Goal: Navigation & Orientation: Find specific page/section

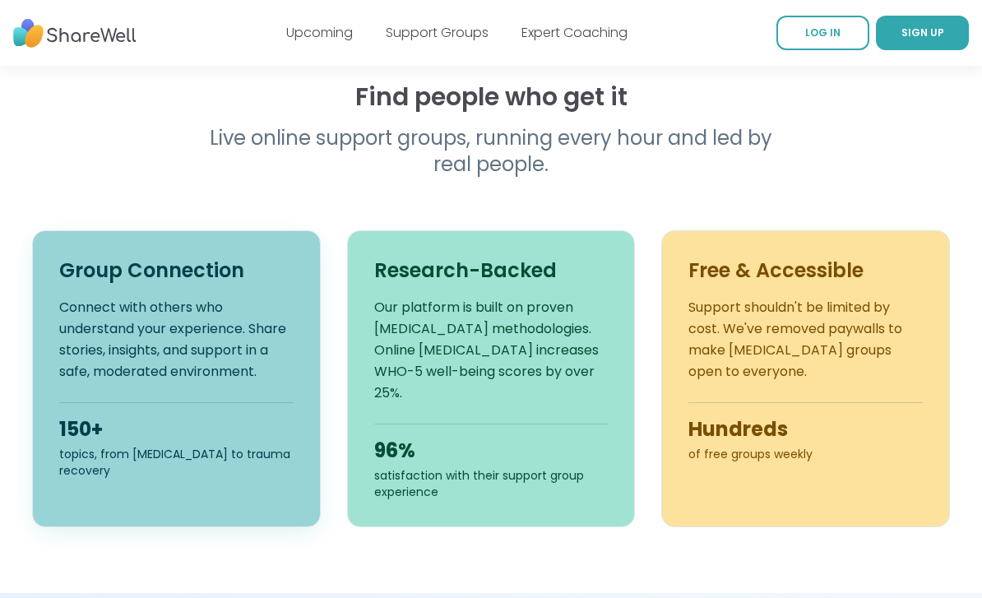
scroll to position [529, 0]
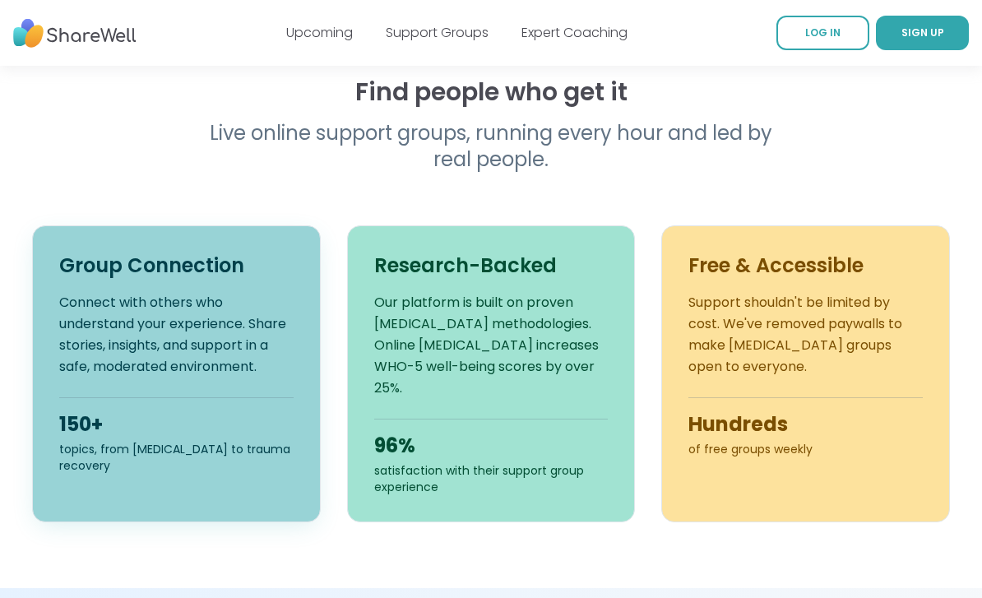
click at [198, 321] on p "Connect with others who understand your experience. Share stories, insights, an…" at bounding box center [176, 335] width 234 height 86
click at [180, 264] on h3 "Group Connection" at bounding box center [176, 265] width 234 height 26
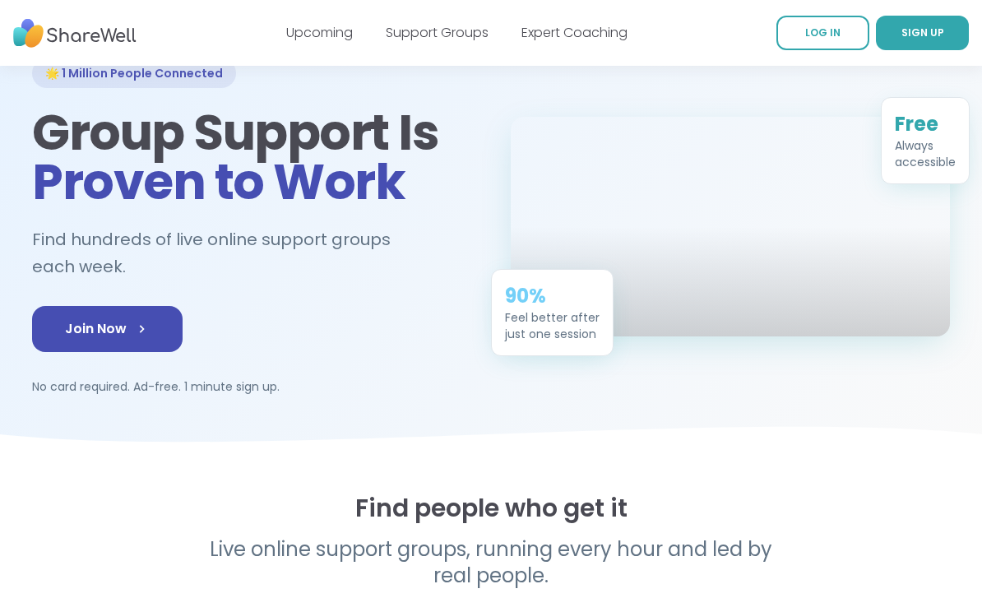
scroll to position [0, 0]
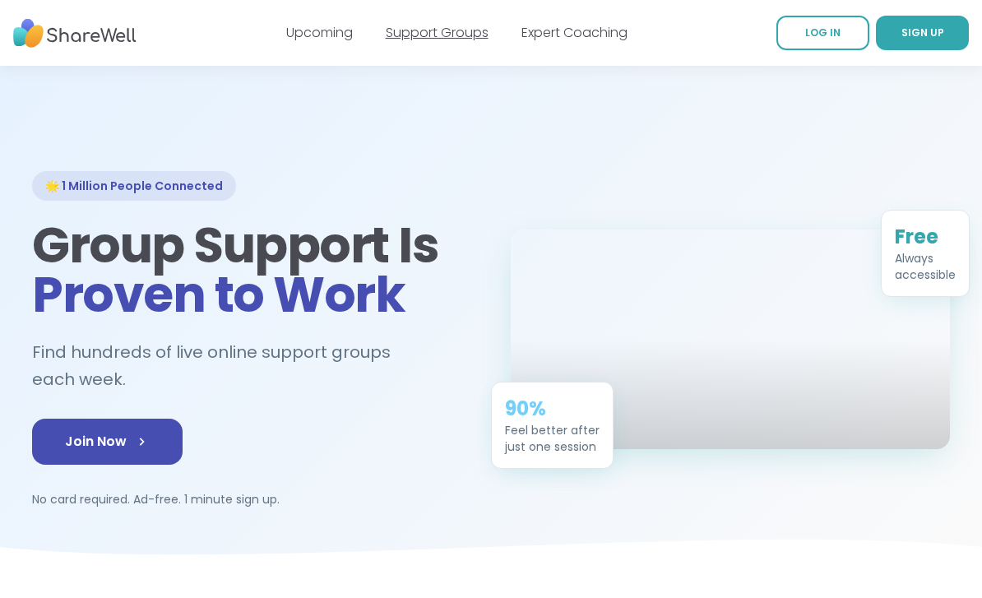
click at [442, 37] on link "Support Groups" at bounding box center [437, 32] width 103 height 19
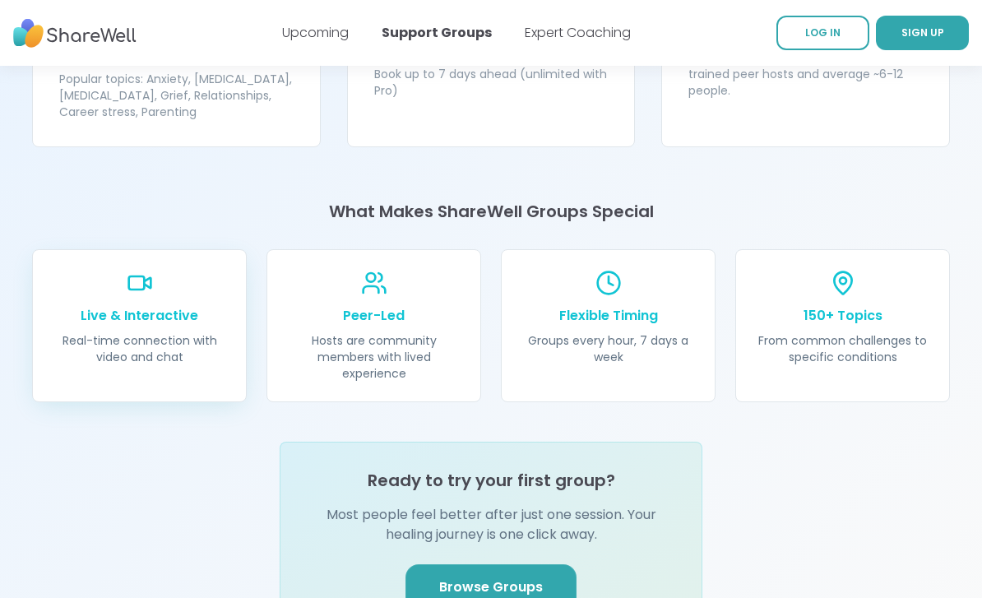
scroll to position [1707, 0]
click at [129, 306] on p "Live & Interactive" at bounding box center [139, 316] width 173 height 20
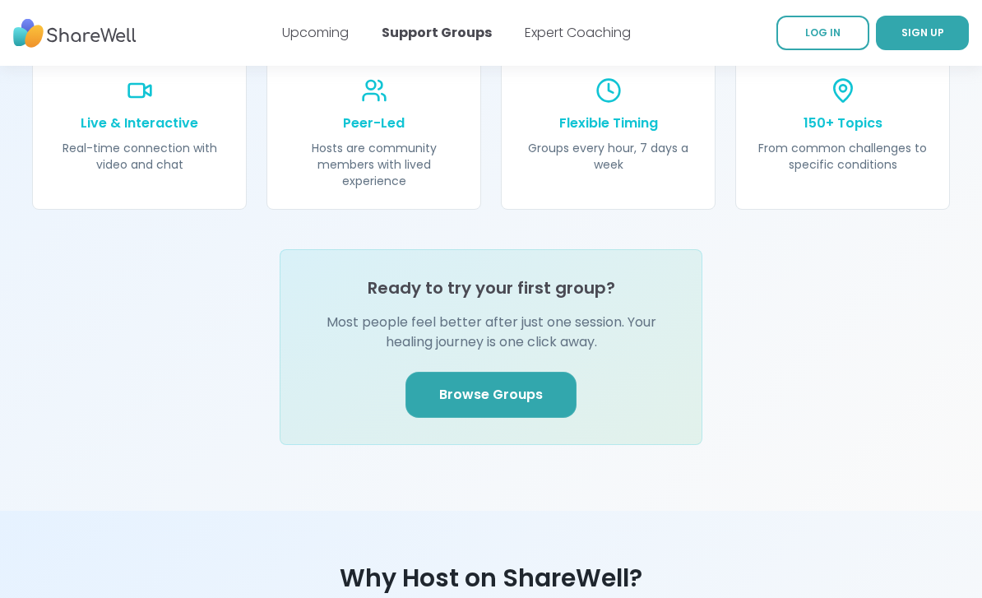
scroll to position [1899, 0]
click at [490, 385] on span "Browse Groups" at bounding box center [491, 395] width 104 height 20
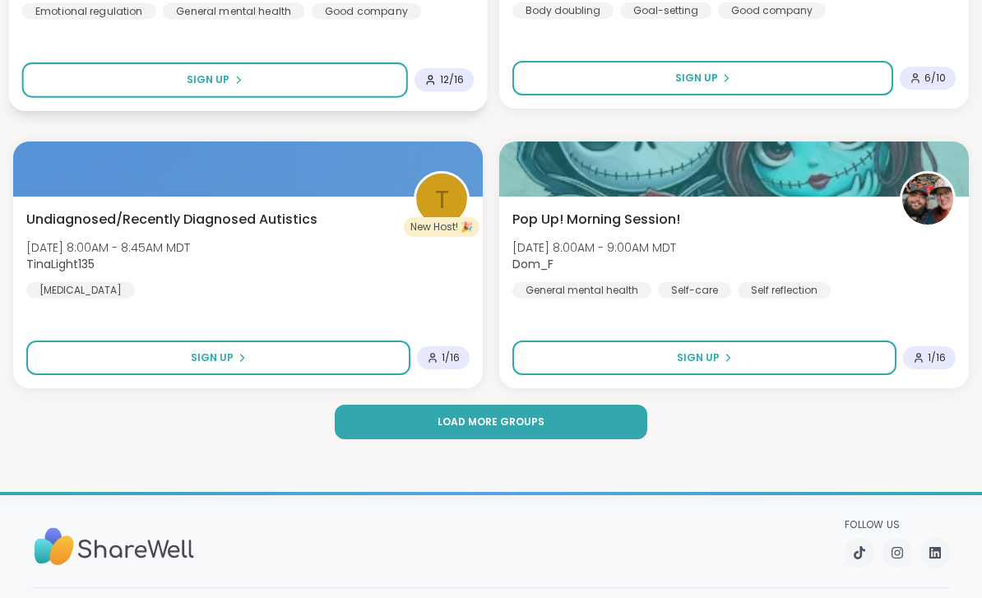
scroll to position [4820, 0]
